Goal: Task Accomplishment & Management: Manage account settings

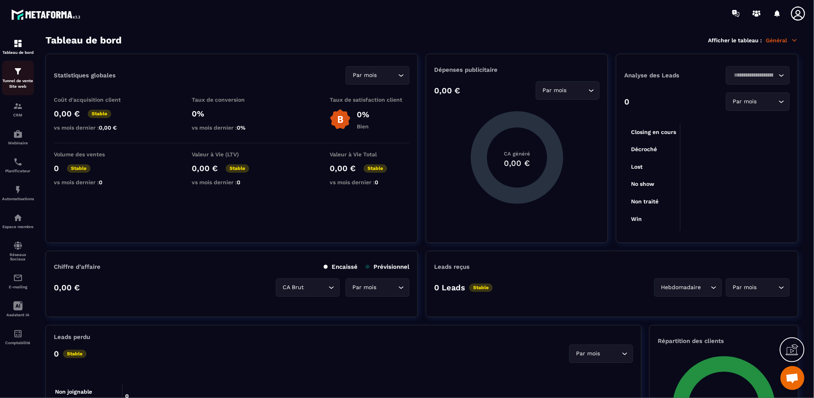
click at [18, 91] on link "Tunnel de vente Site web" at bounding box center [18, 78] width 32 height 35
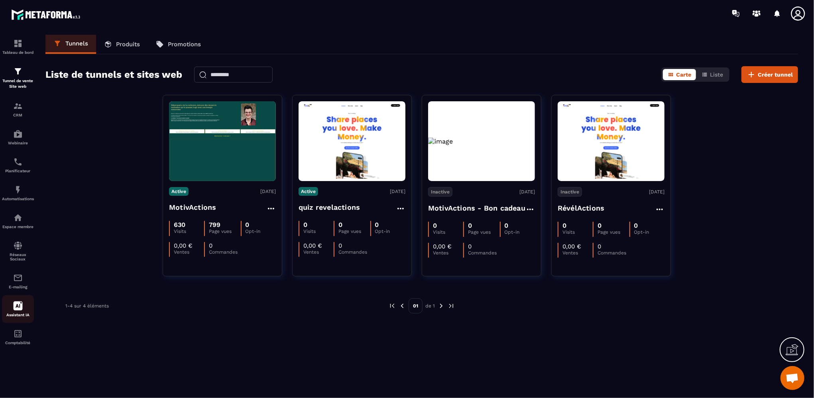
click at [16, 311] on icon at bounding box center [18, 306] width 10 height 10
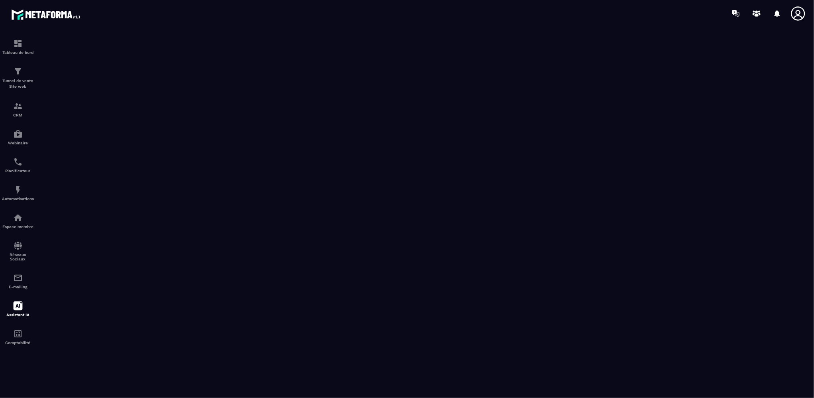
click at [800, 14] on icon at bounding box center [798, 14] width 16 height 16
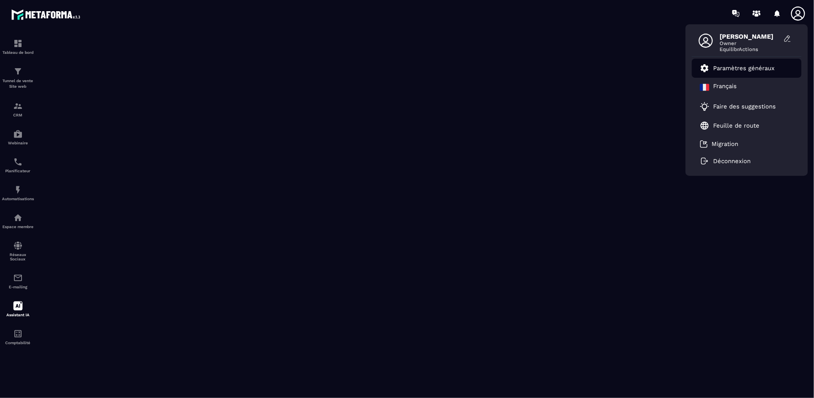
click at [739, 70] on p "Paramètres généraux" at bounding box center [744, 68] width 61 height 7
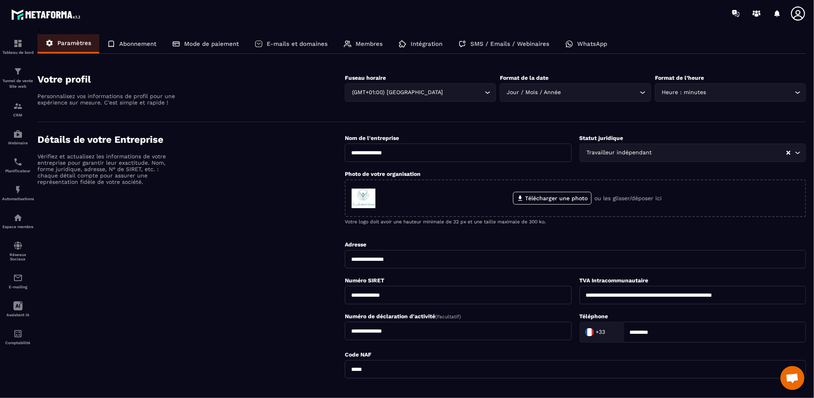
click at [502, 46] on p "SMS / Emails / Webinaires" at bounding box center [510, 43] width 79 height 7
